Goal: Task Accomplishment & Management: Use online tool/utility

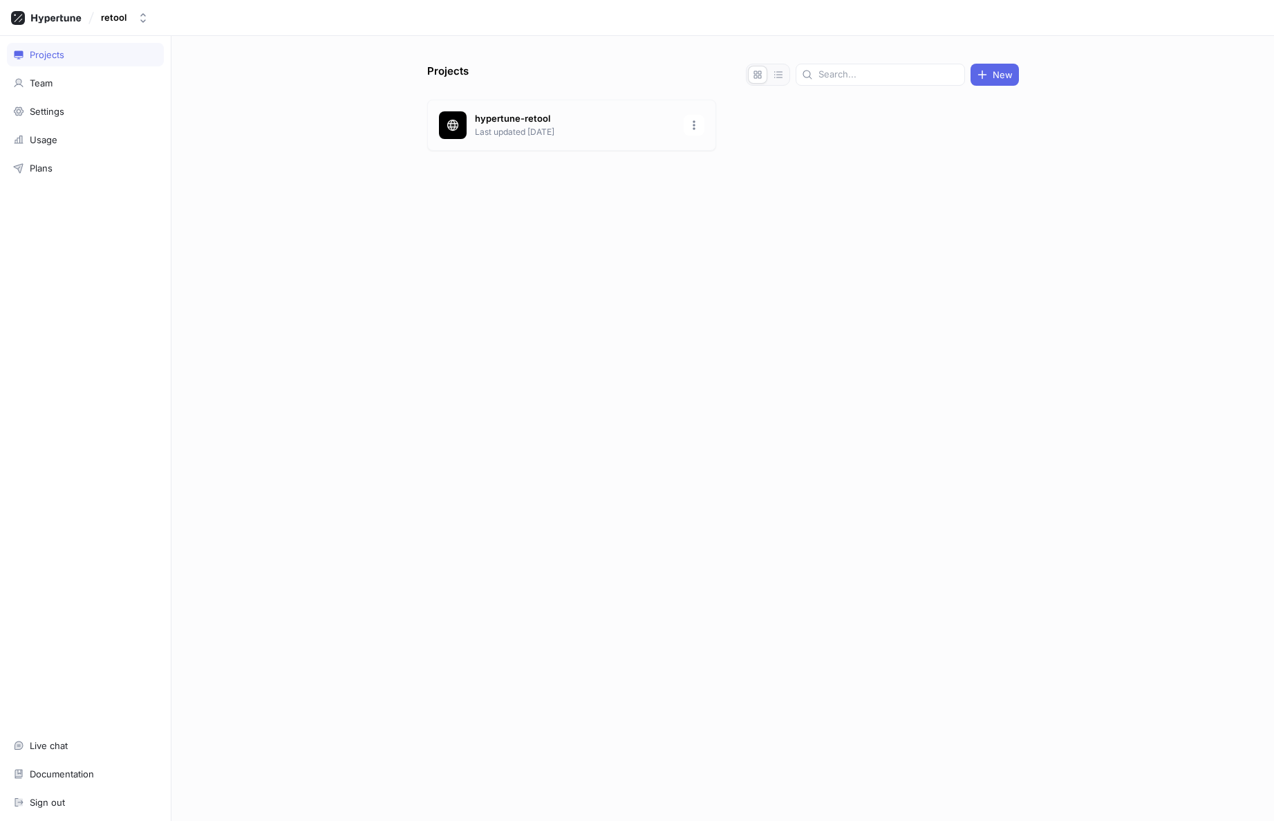
click at [509, 120] on p "hypertune-retool" at bounding box center [575, 119] width 201 height 14
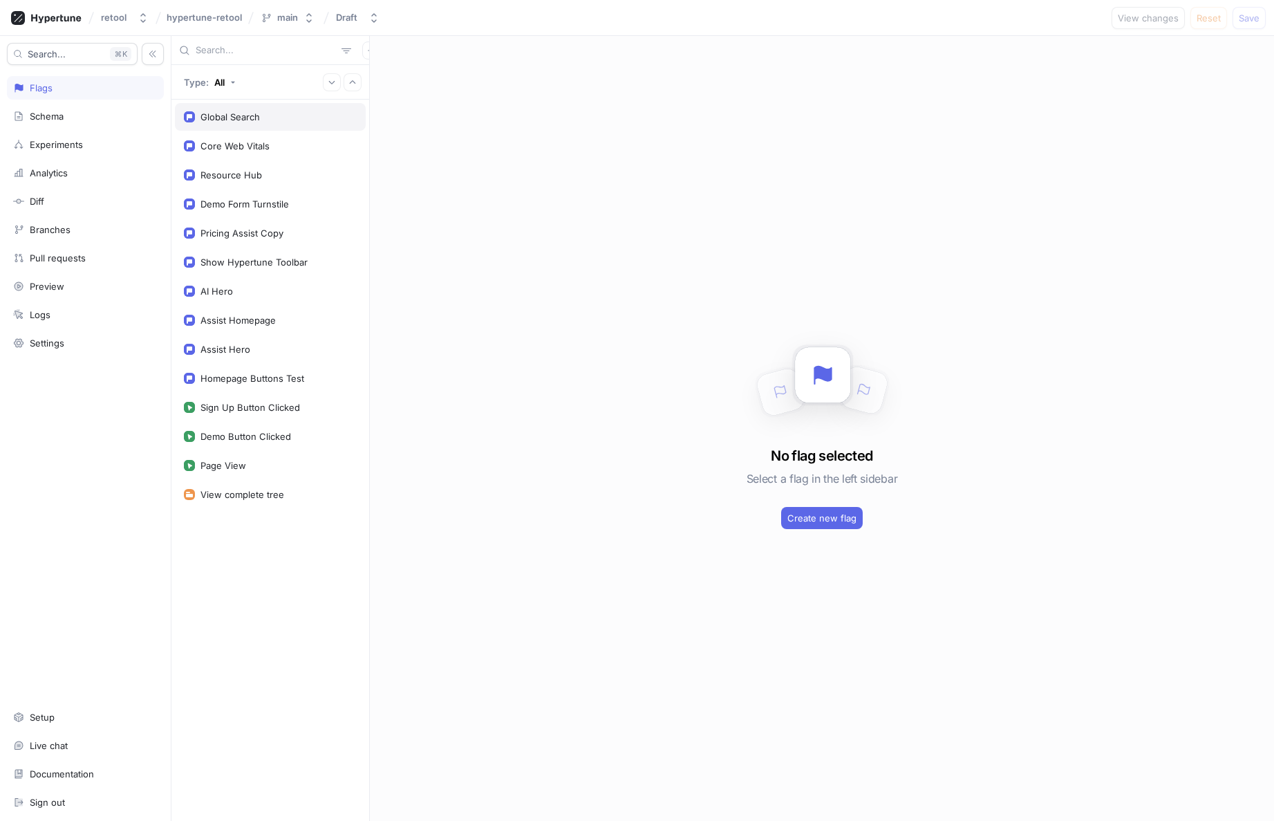
click at [216, 113] on div "Global Search" at bounding box center [230, 116] width 59 height 11
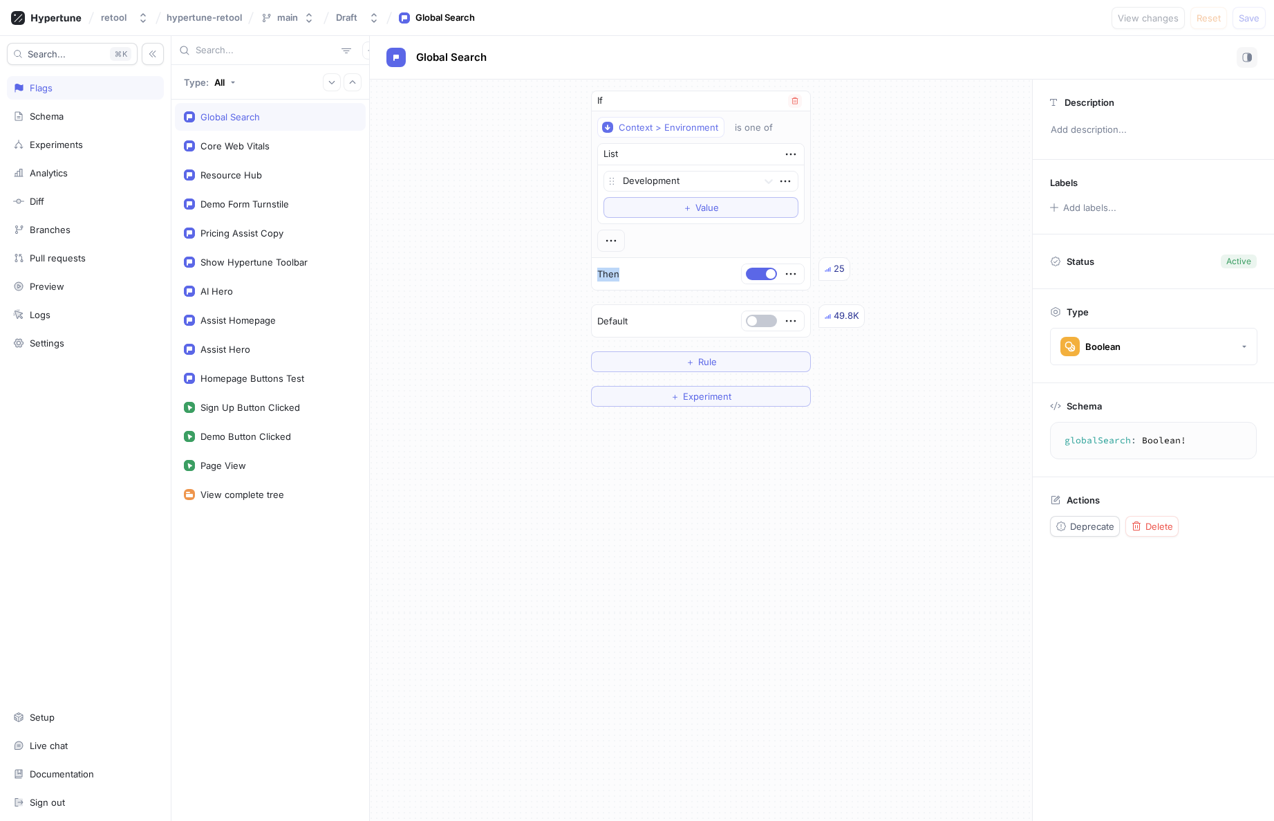
drag, startPoint x: 597, startPoint y: 273, endPoint x: 682, endPoint y: 272, distance: 85.7
click at [682, 272] on div "Then 25" at bounding box center [701, 274] width 218 height 32
click at [715, 493] on div "If Context > Environment is one of List Development To pick up a draggable item…" at bounding box center [701, 450] width 662 height 741
click at [461, 342] on div "If Context > Environment is one of List Development To pick up a draggable item…" at bounding box center [701, 249] width 662 height 338
click at [572, 579] on div "If Context > Environment is one of List Development To pick up a draggable item…" at bounding box center [701, 450] width 662 height 741
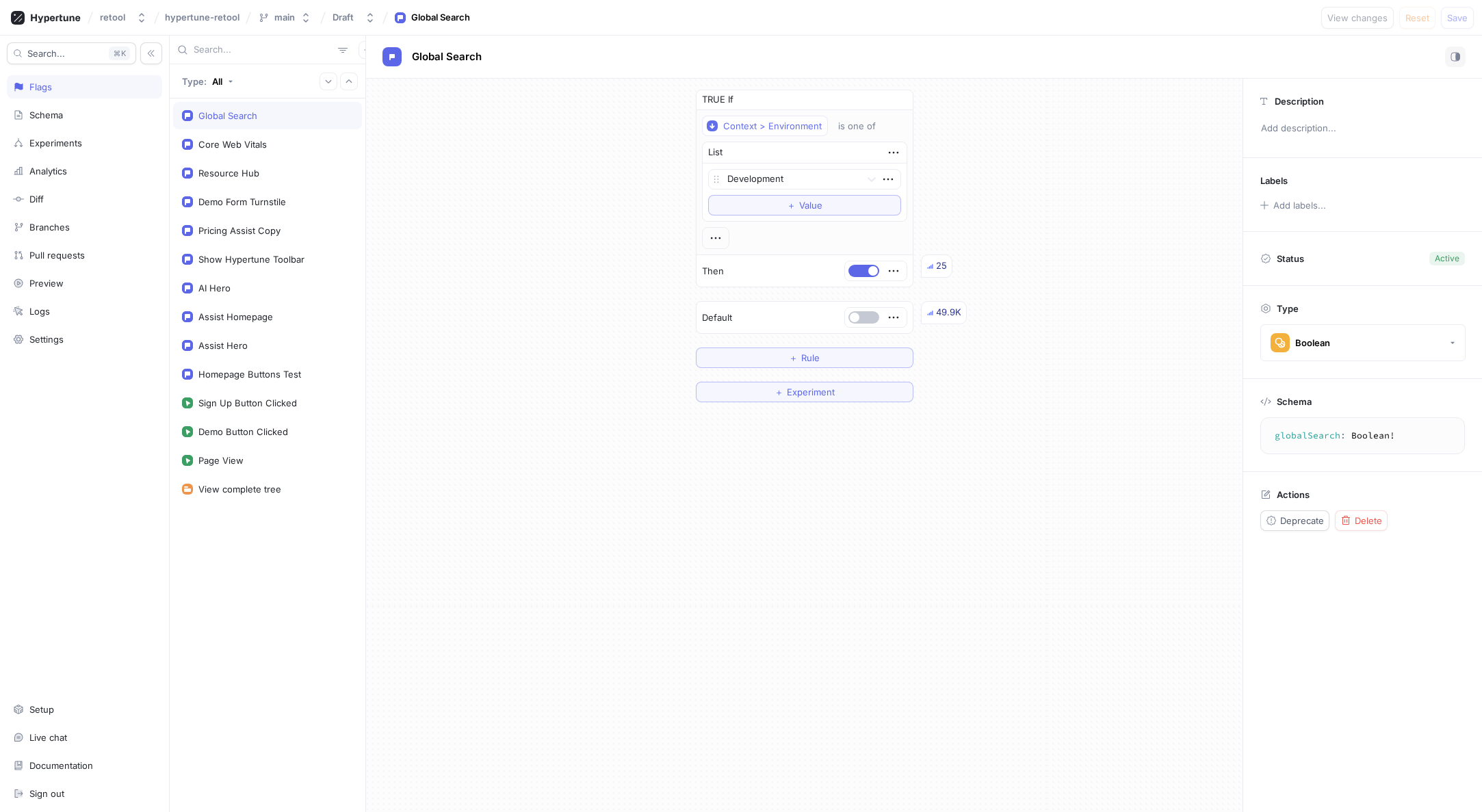
click at [1051, 424] on div "TRUE If Context > Environment is one of List Development To pick up a draggable…" at bounding box center [804, 445] width 877 height 733
click at [1083, 426] on div "TRUE If Context > Environment is one of List Development To pick up a draggable…" at bounding box center [804, 445] width 877 height 733
click at [960, 571] on div "TRUE If Context > Environment is one of List Development To pick up a draggable…" at bounding box center [804, 445] width 877 height 733
click at [1109, 259] on div "TRUE If Context > Environment is one of List Development To pick up a draggable…" at bounding box center [804, 235] width 877 height 314
drag, startPoint x: 727, startPoint y: 295, endPoint x: 718, endPoint y: 290, distance: 10.3
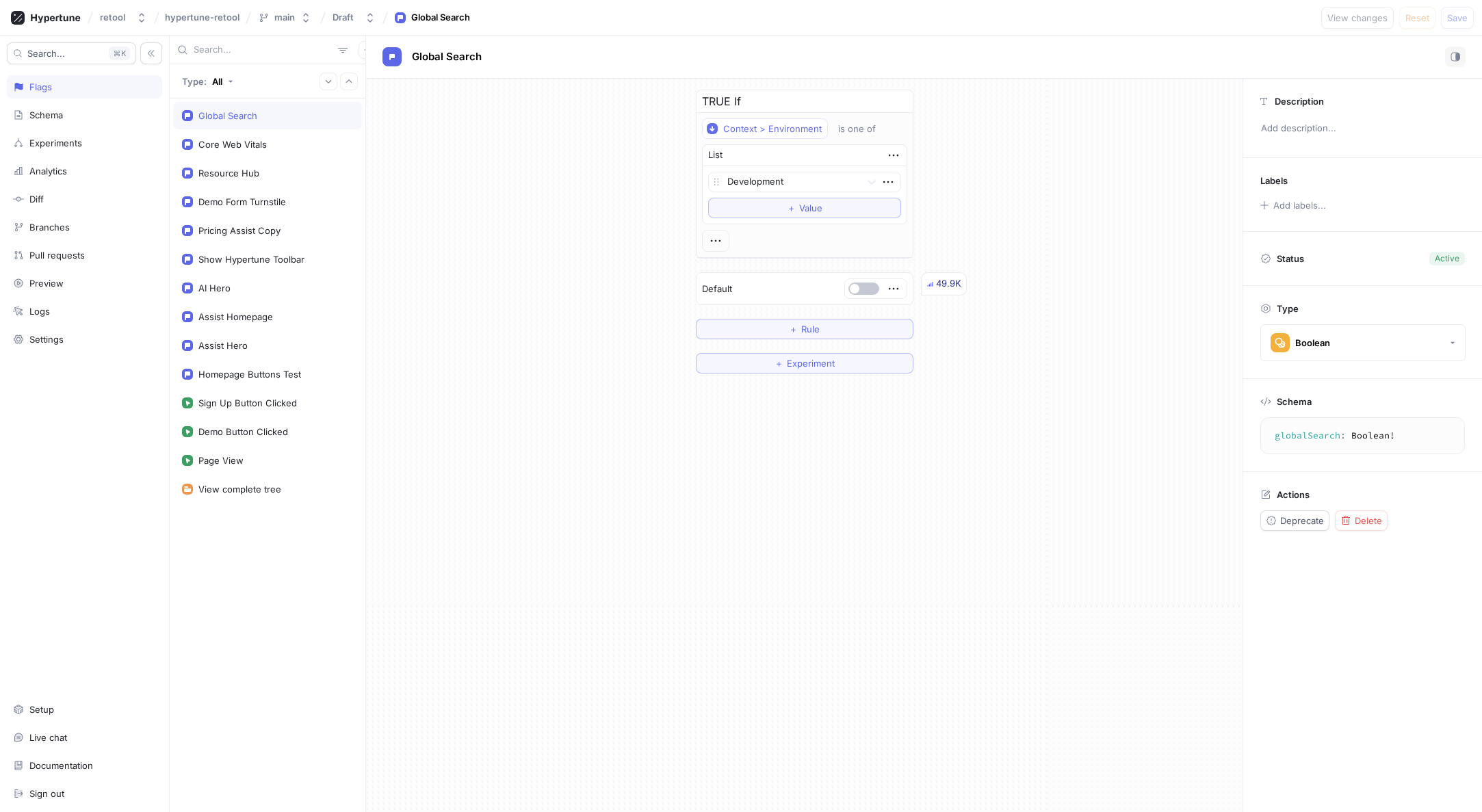
click at [721, 292] on p "Default" at bounding box center [716, 290] width 30 height 14
drag, startPoint x: 625, startPoint y: 285, endPoint x: 617, endPoint y: 292, distance: 10.6
click at [625, 285] on div "TRUE If Context > Environment is one of List Development To pick up a draggable…" at bounding box center [804, 231] width 877 height 306
click at [532, 359] on div "TRUE If Context > Environment is one of List Development To pick up a draggable…" at bounding box center [804, 231] width 877 height 306
drag, startPoint x: 475, startPoint y: 417, endPoint x: 487, endPoint y: 443, distance: 28.6
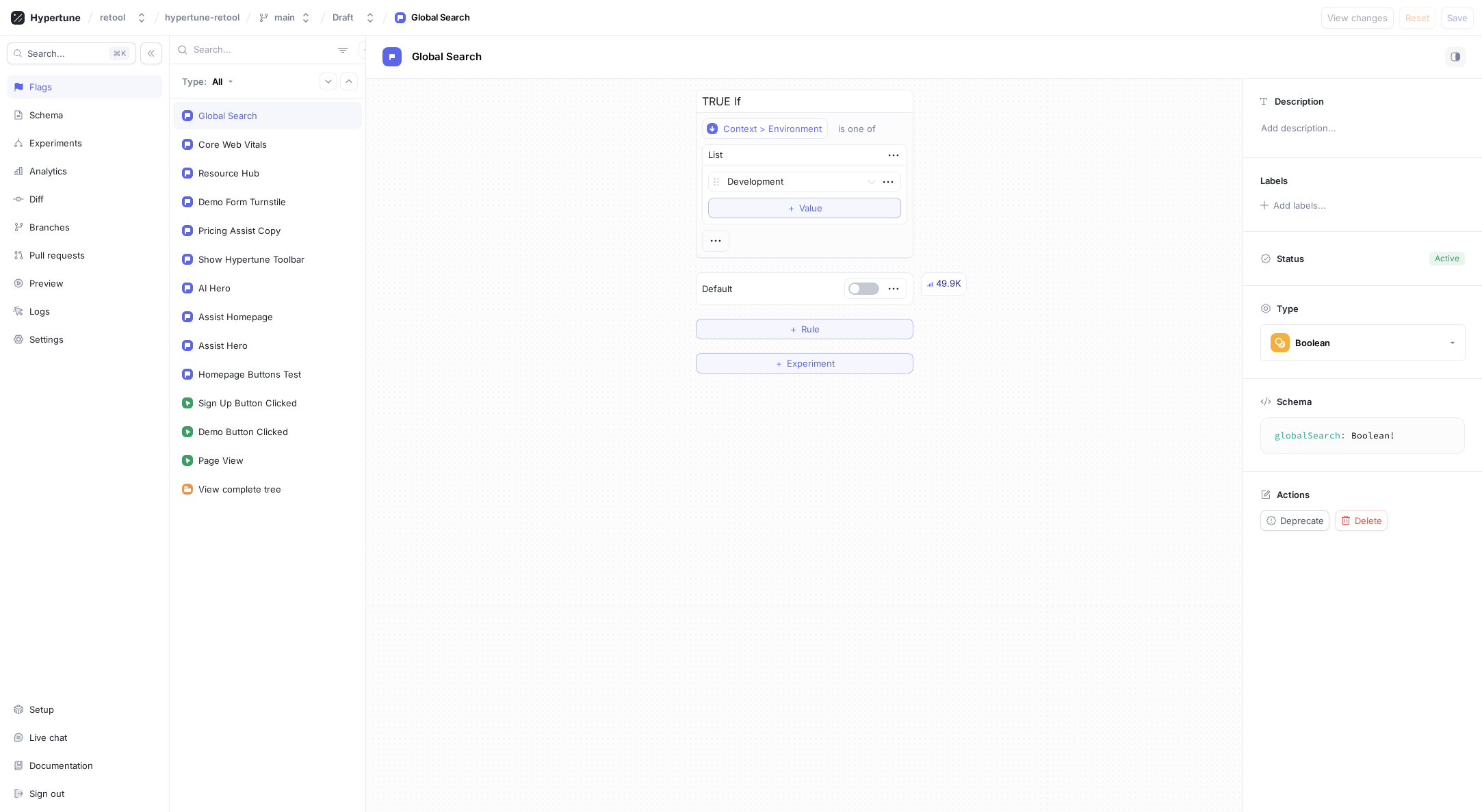
click at [475, 417] on div "TRUE If Context > Environment is one of List Development To pick up a draggable…" at bounding box center [804, 445] width 877 height 733
